Goal: Find specific page/section: Find specific page/section

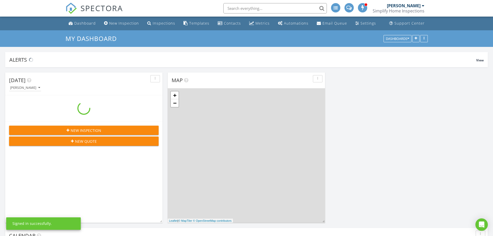
scroll to position [635, 501]
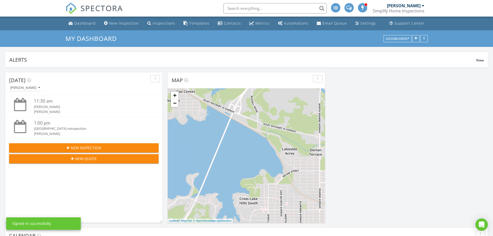
click at [249, 6] on input "text" at bounding box center [275, 8] width 104 height 10
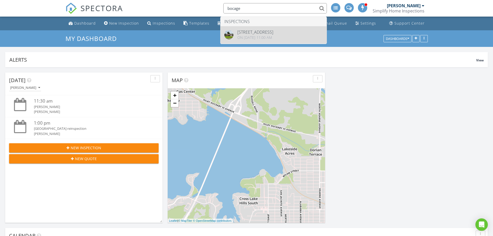
type input "bocage"
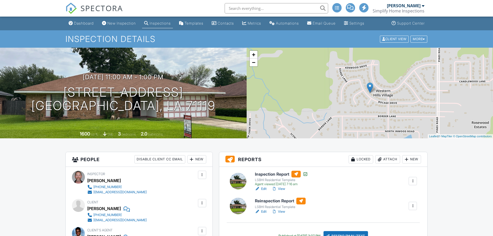
click at [263, 212] on link "Edit" at bounding box center [261, 211] width 12 height 5
